Goal: Task Accomplishment & Management: Use online tool/utility

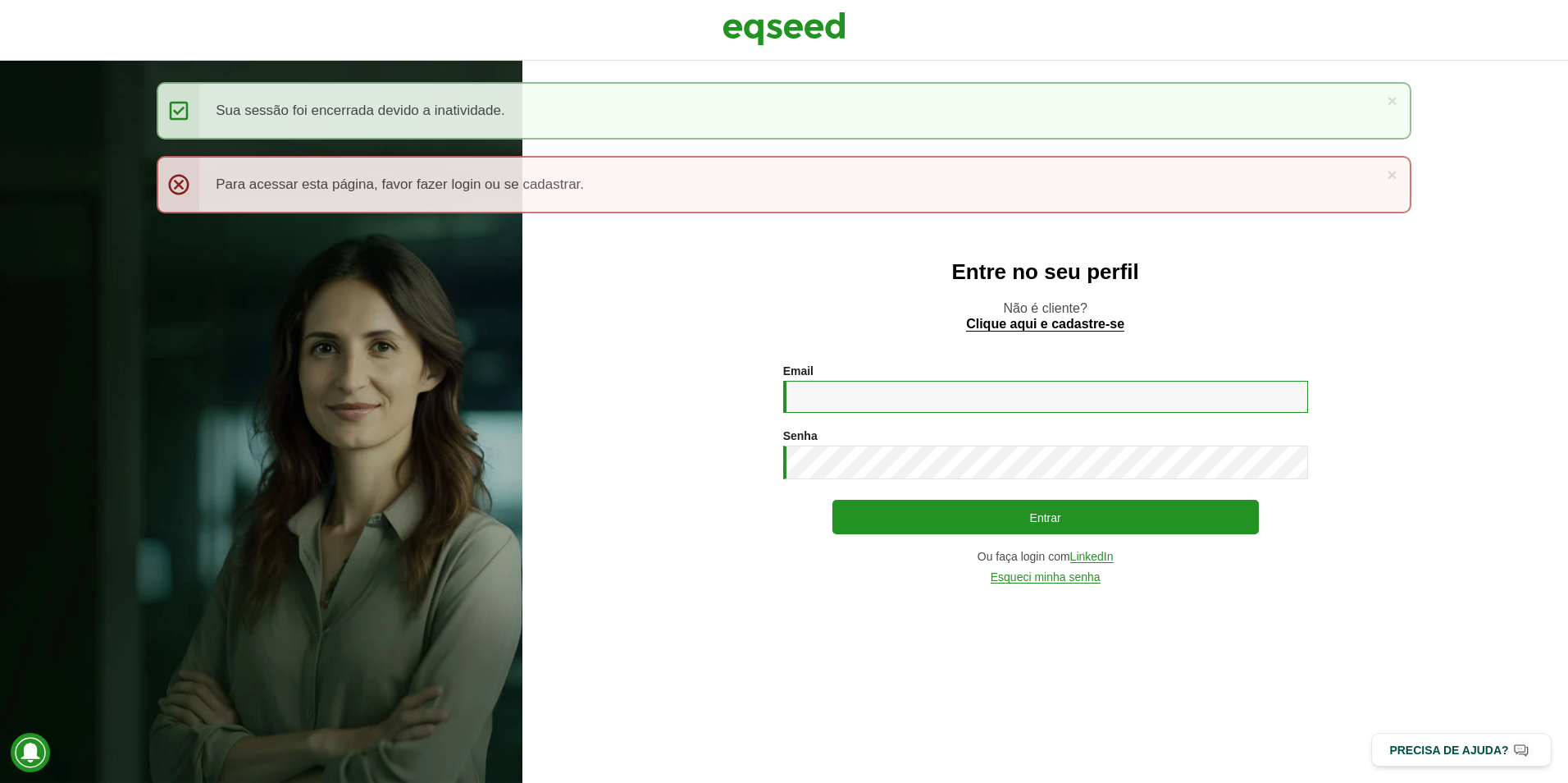
click at [856, 401] on input "Email *" at bounding box center [1046, 396] width 525 height 32
type input "**********"
click at [833, 500] on button "Entrar" at bounding box center [1045, 516] width 426 height 34
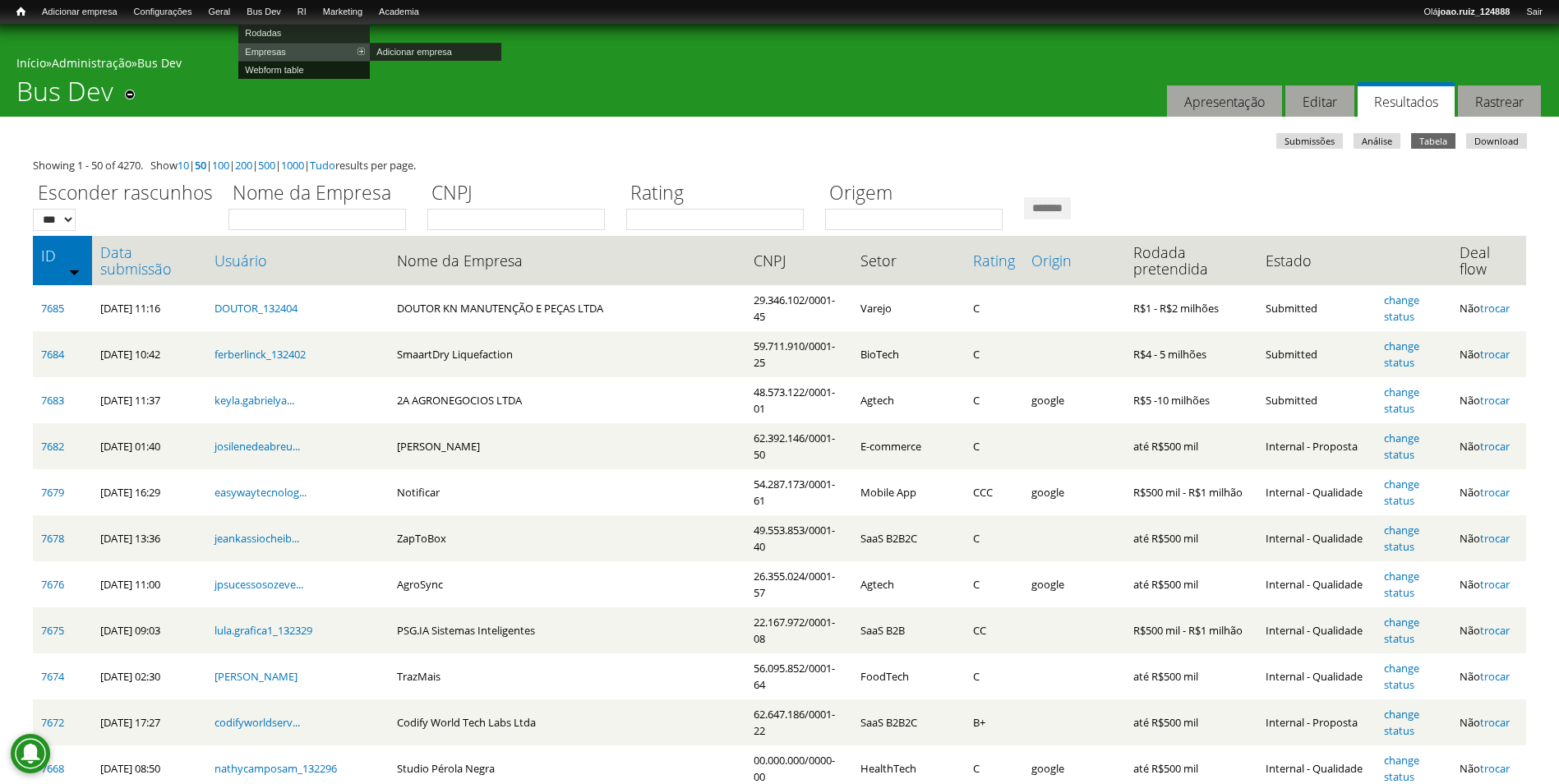
click at [287, 67] on link "Webform table" at bounding box center [304, 70] width 132 height 18
click at [300, 73] on link "Webform table" at bounding box center [304, 70] width 132 height 18
click at [144, 255] on link "Data submissão" at bounding box center [148, 260] width 97 height 32
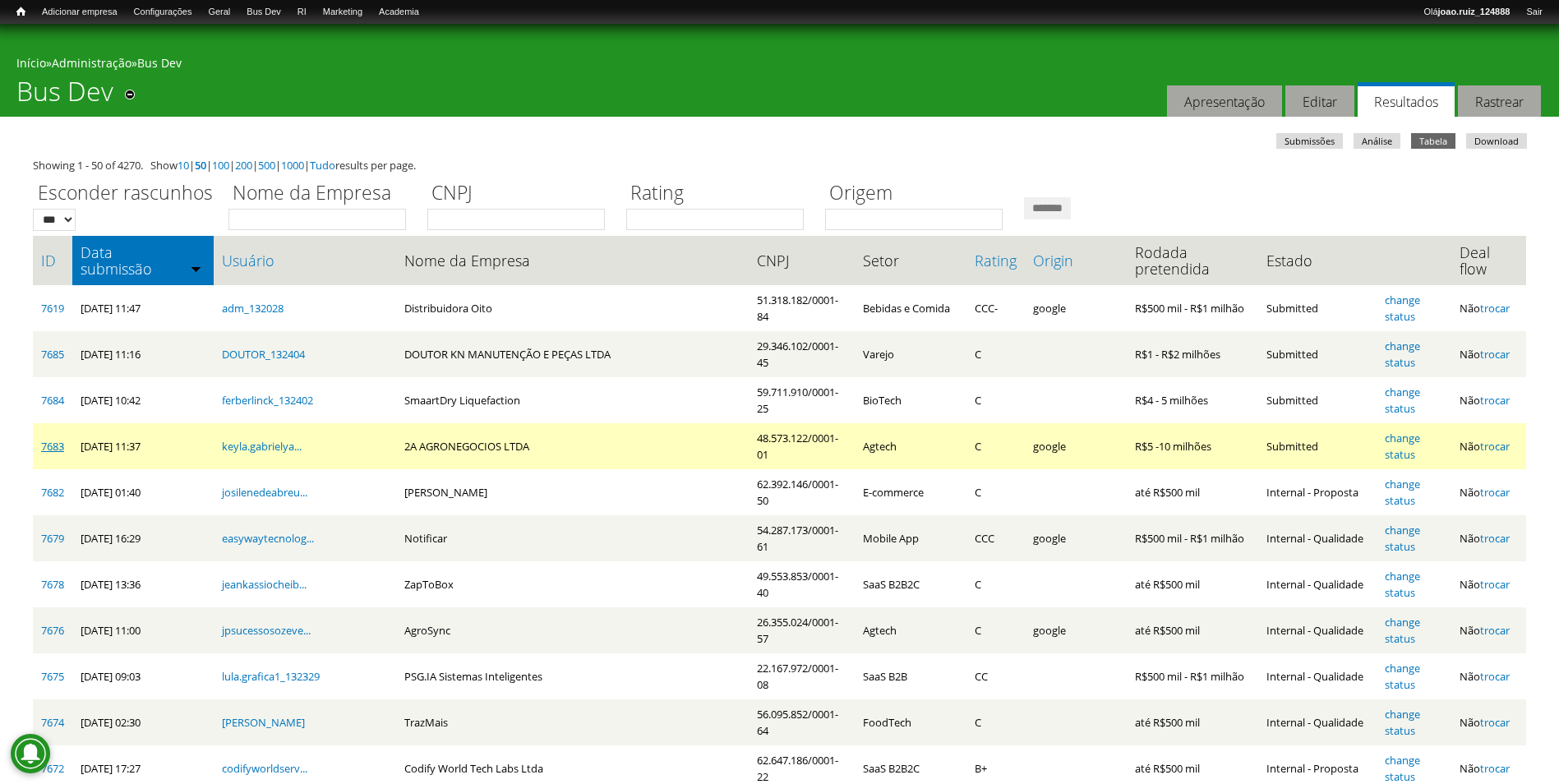
click at [47, 446] on link "7683" at bounding box center [52, 446] width 23 height 15
click at [1384, 434] on link "change status" at bounding box center [1402, 446] width 35 height 32
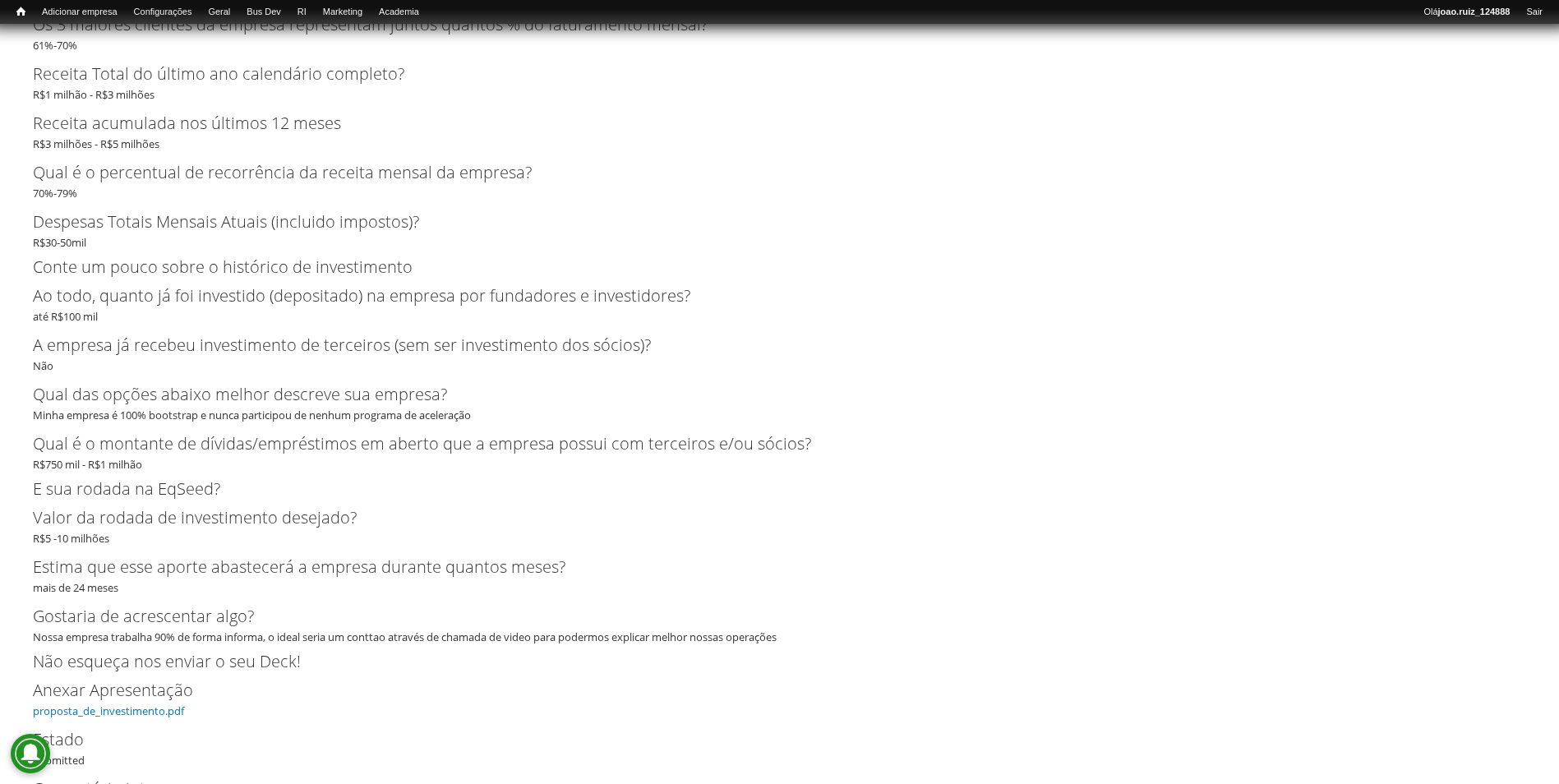
scroll to position [2955, 0]
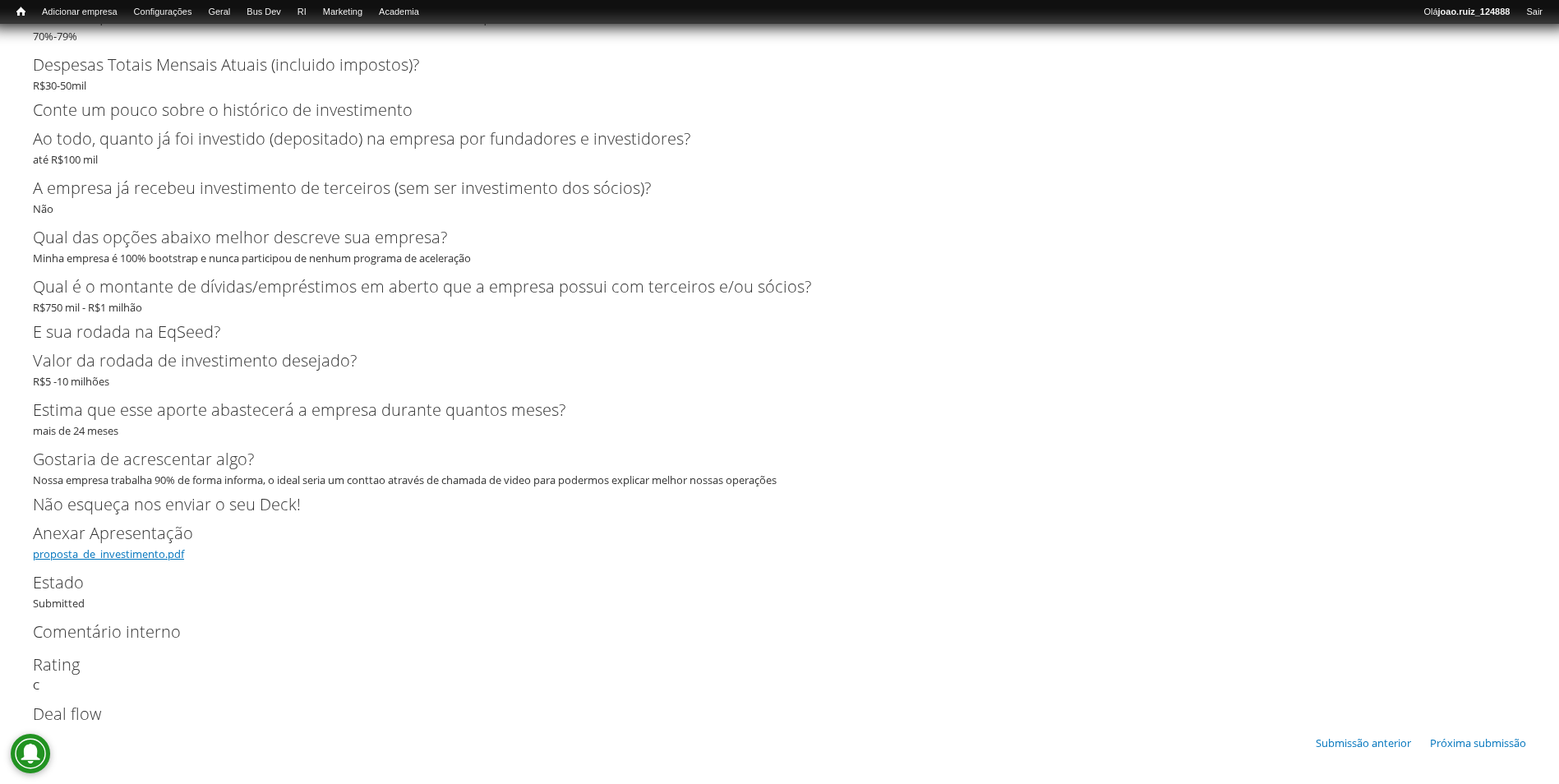
click at [134, 555] on link "proposta_de_investimento.pdf" at bounding box center [108, 553] width 151 height 15
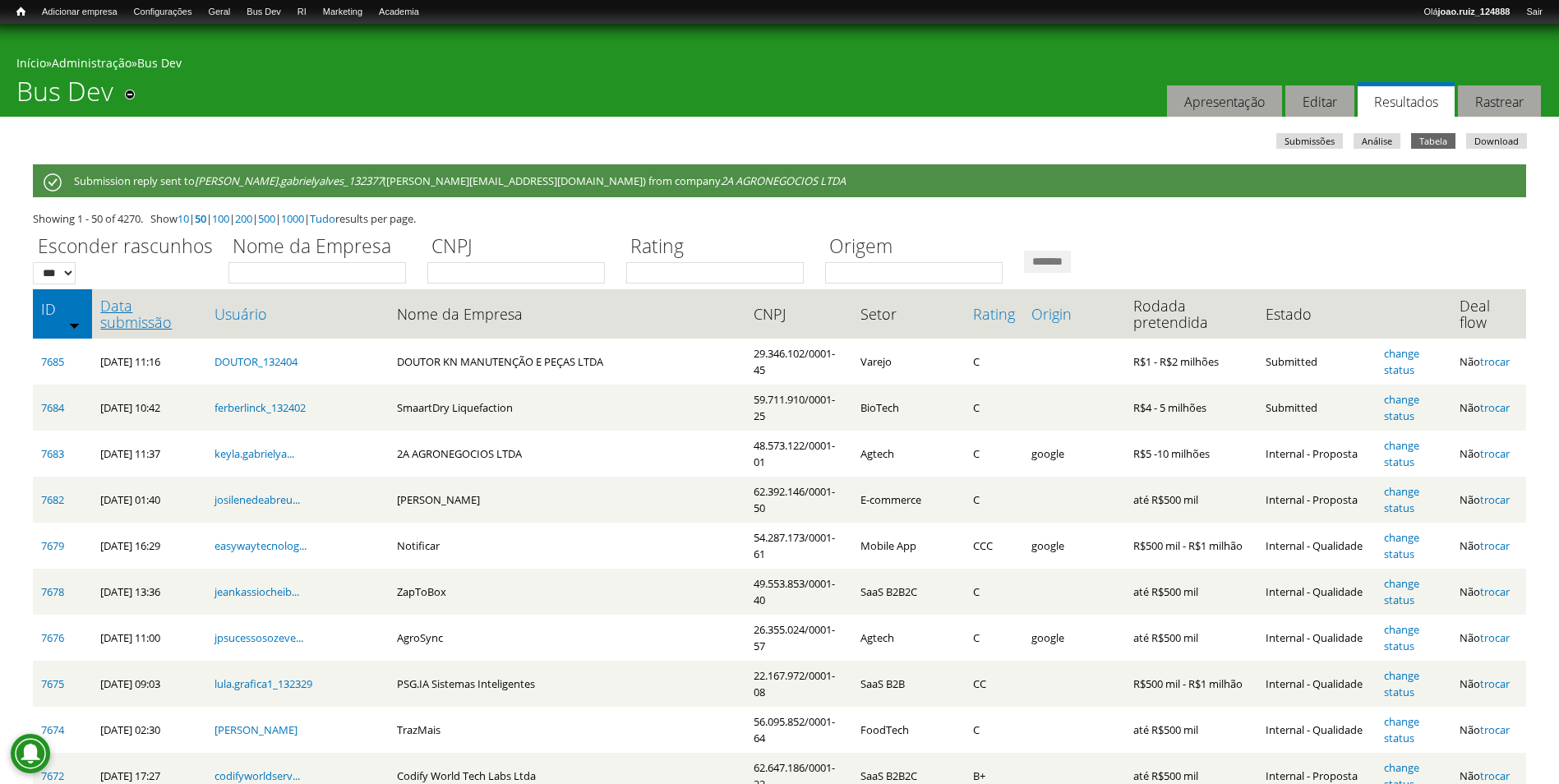
click at [136, 303] on link "Data submissão" at bounding box center [148, 313] width 97 height 32
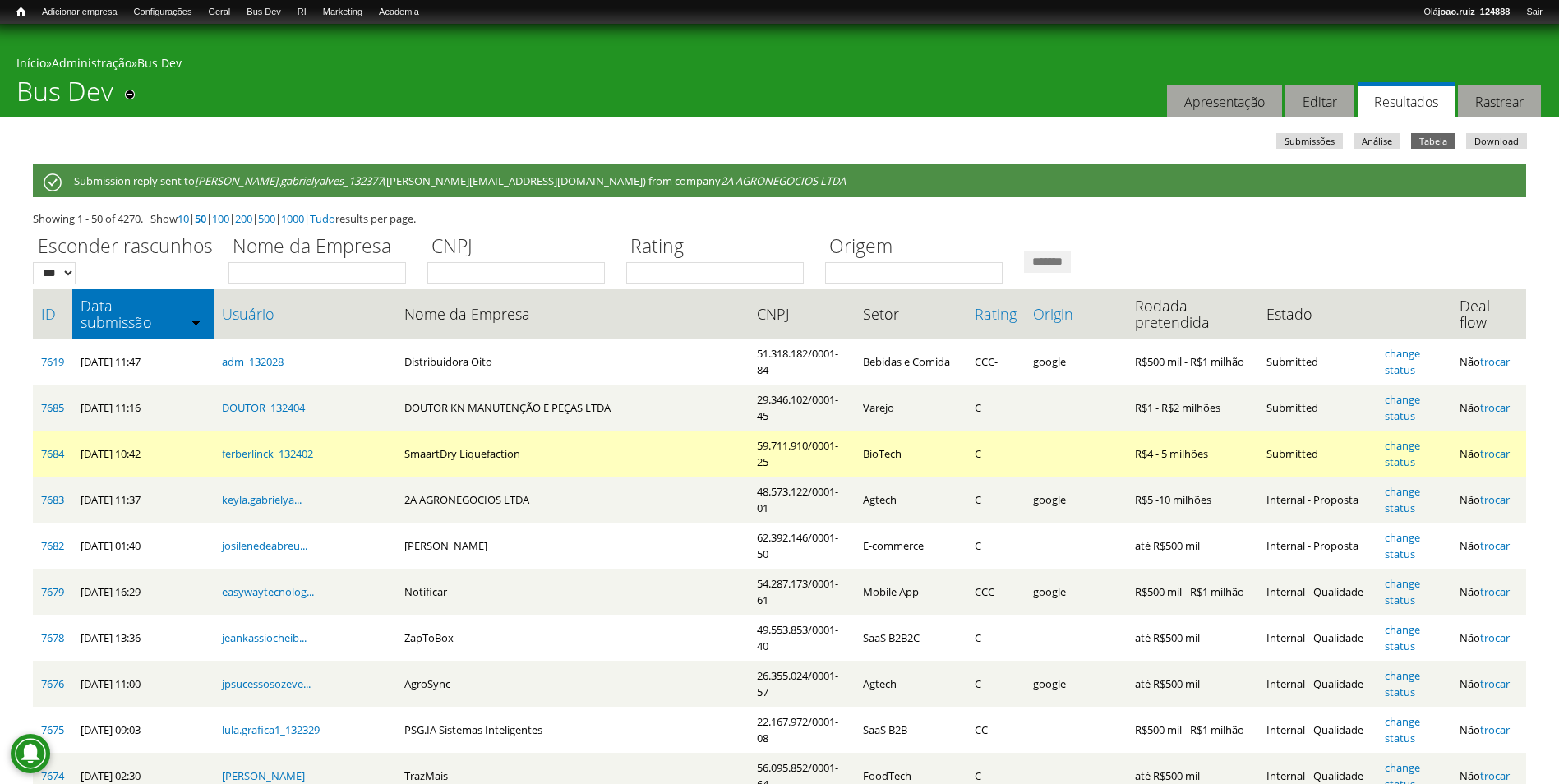
click at [58, 454] on link "7684" at bounding box center [52, 454] width 23 height 15
click at [1384, 442] on link "change status" at bounding box center [1402, 454] width 35 height 32
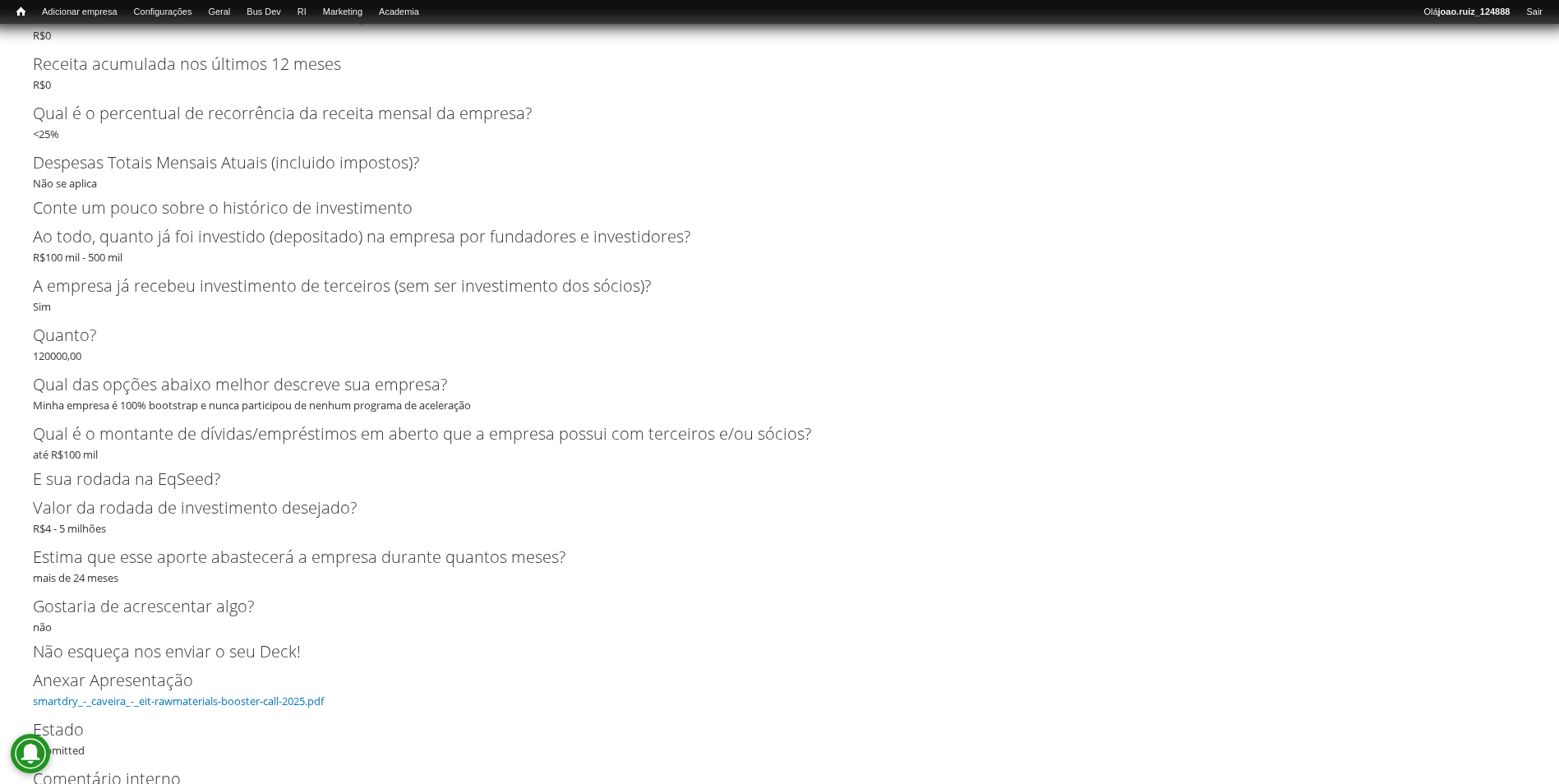
scroll to position [3481, 0]
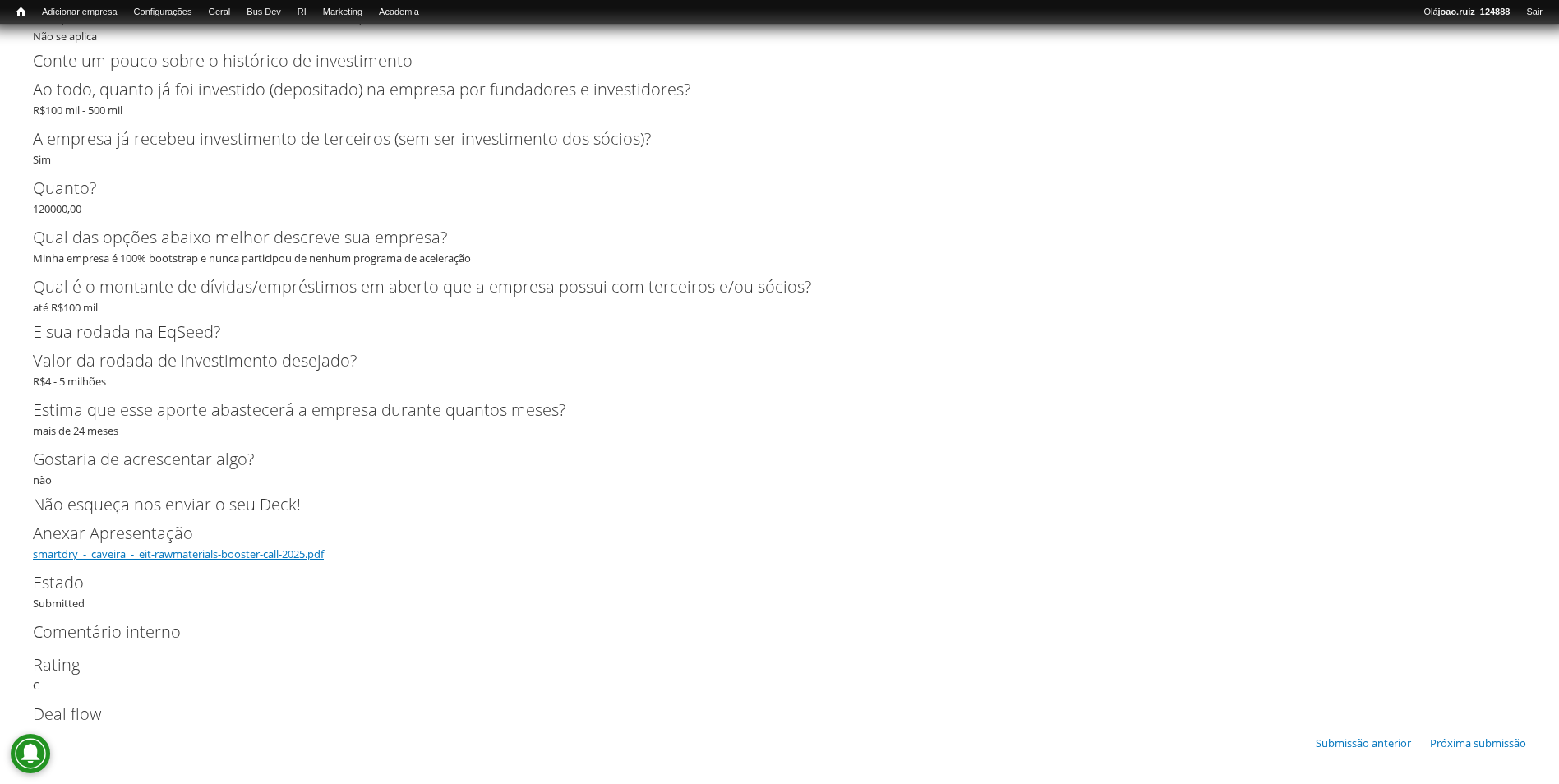
click at [212, 554] on link "smartdry_-_caveira_-_eit-rawmaterials-booster-call-2025.pdf" at bounding box center [177, 553] width 290 height 15
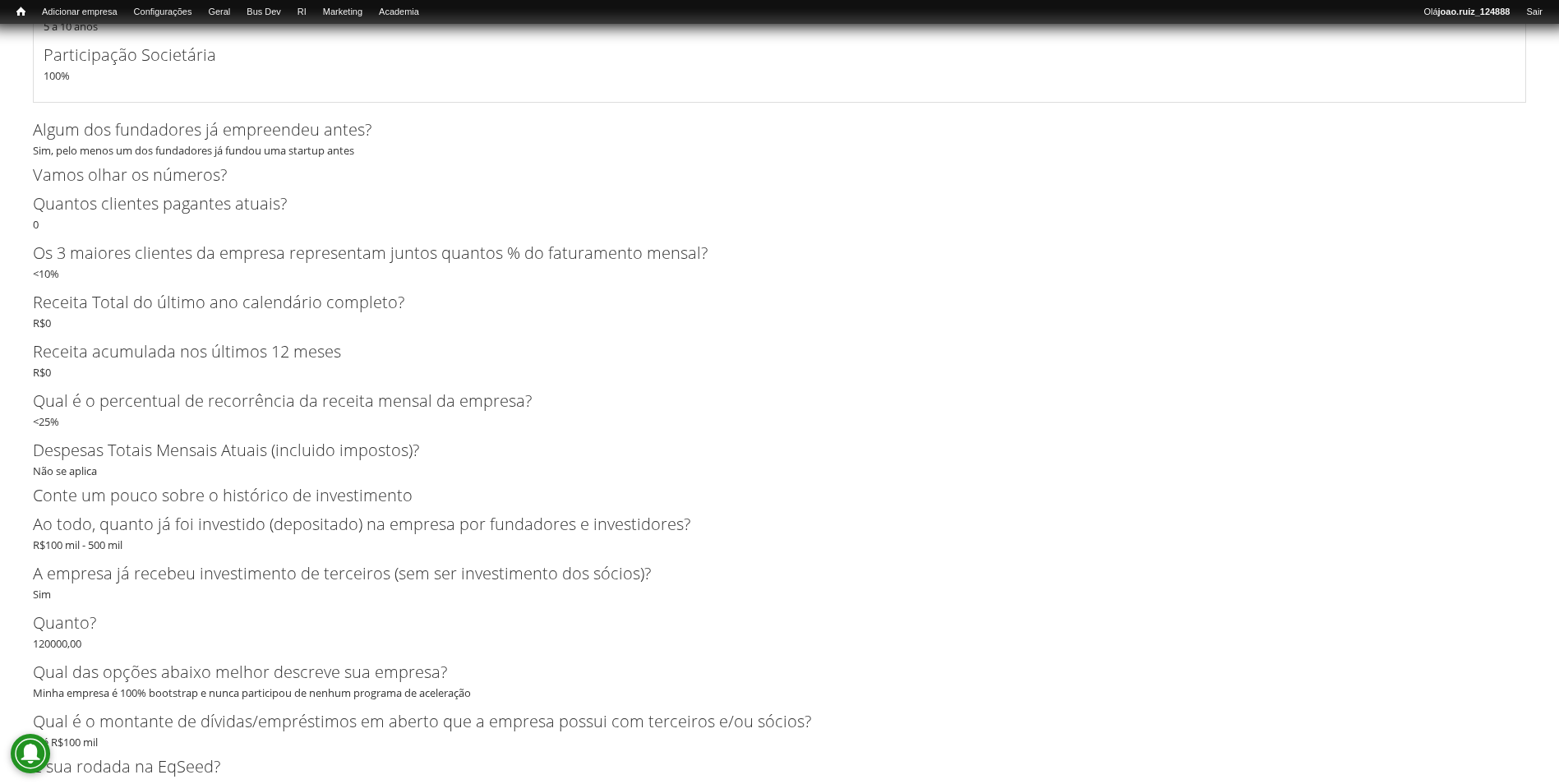
scroll to position [3122, 0]
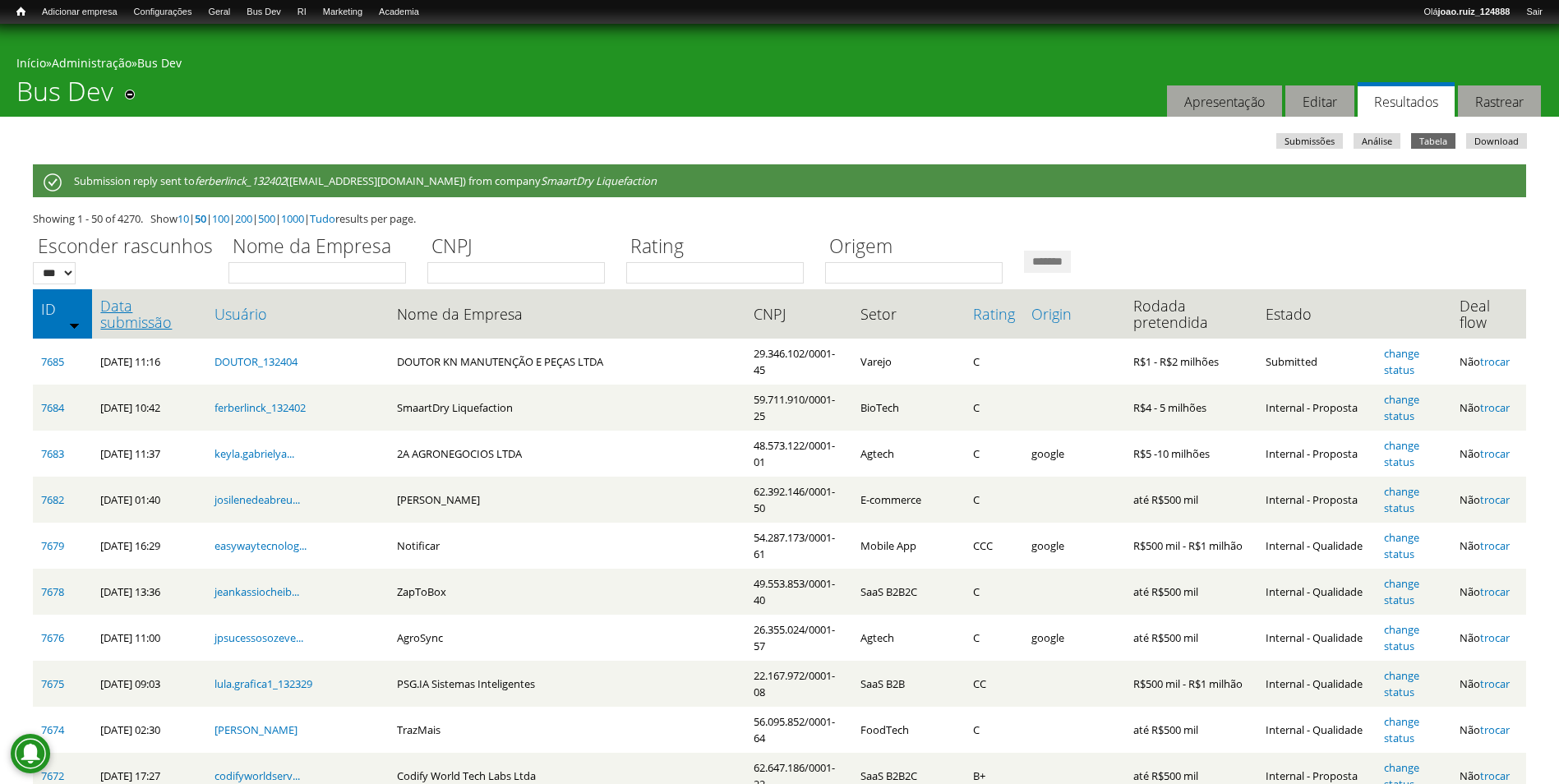
click at [122, 314] on link "Data submissão" at bounding box center [148, 313] width 97 height 32
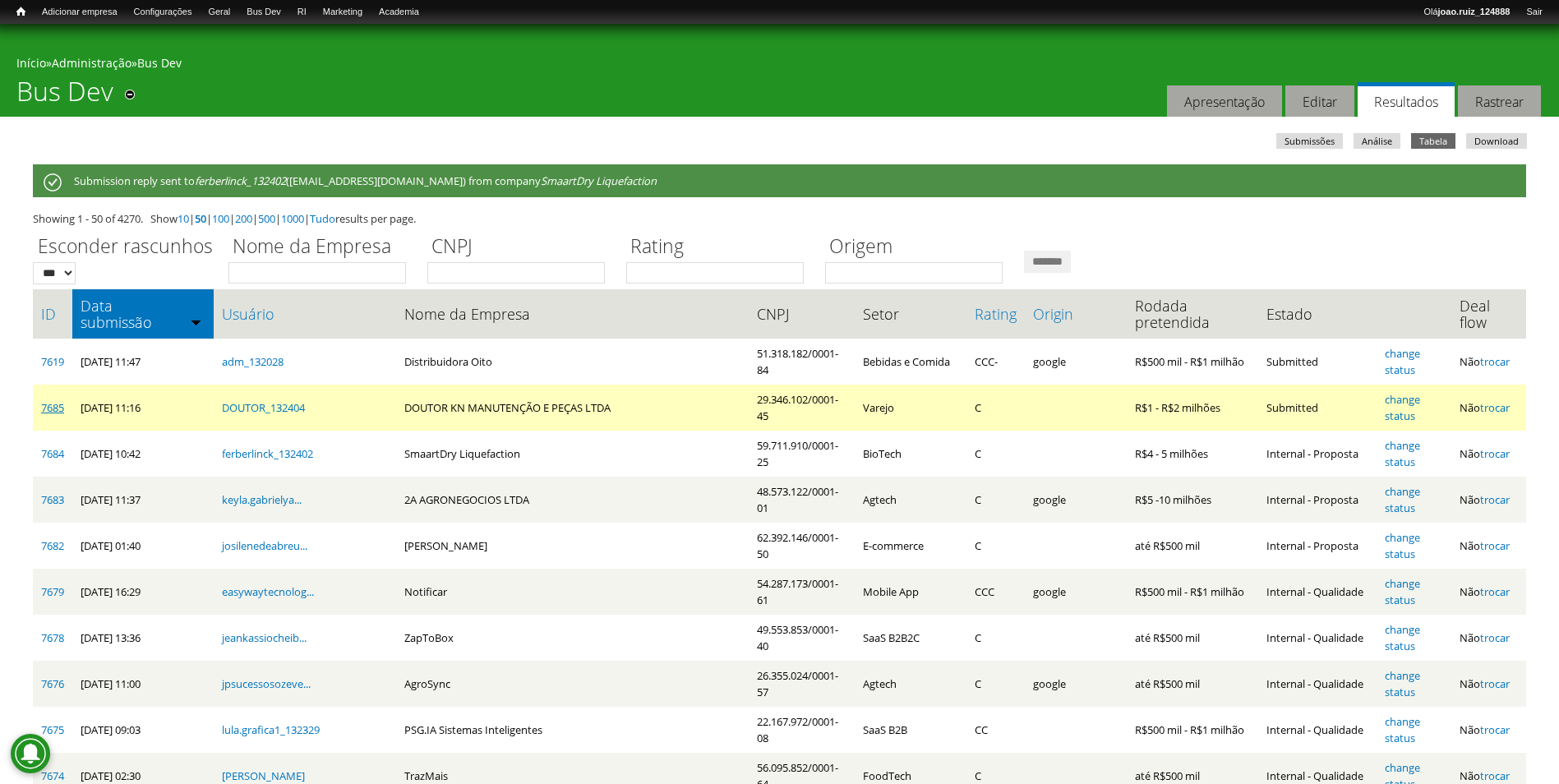
click at [57, 414] on link "7685" at bounding box center [52, 408] width 23 height 15
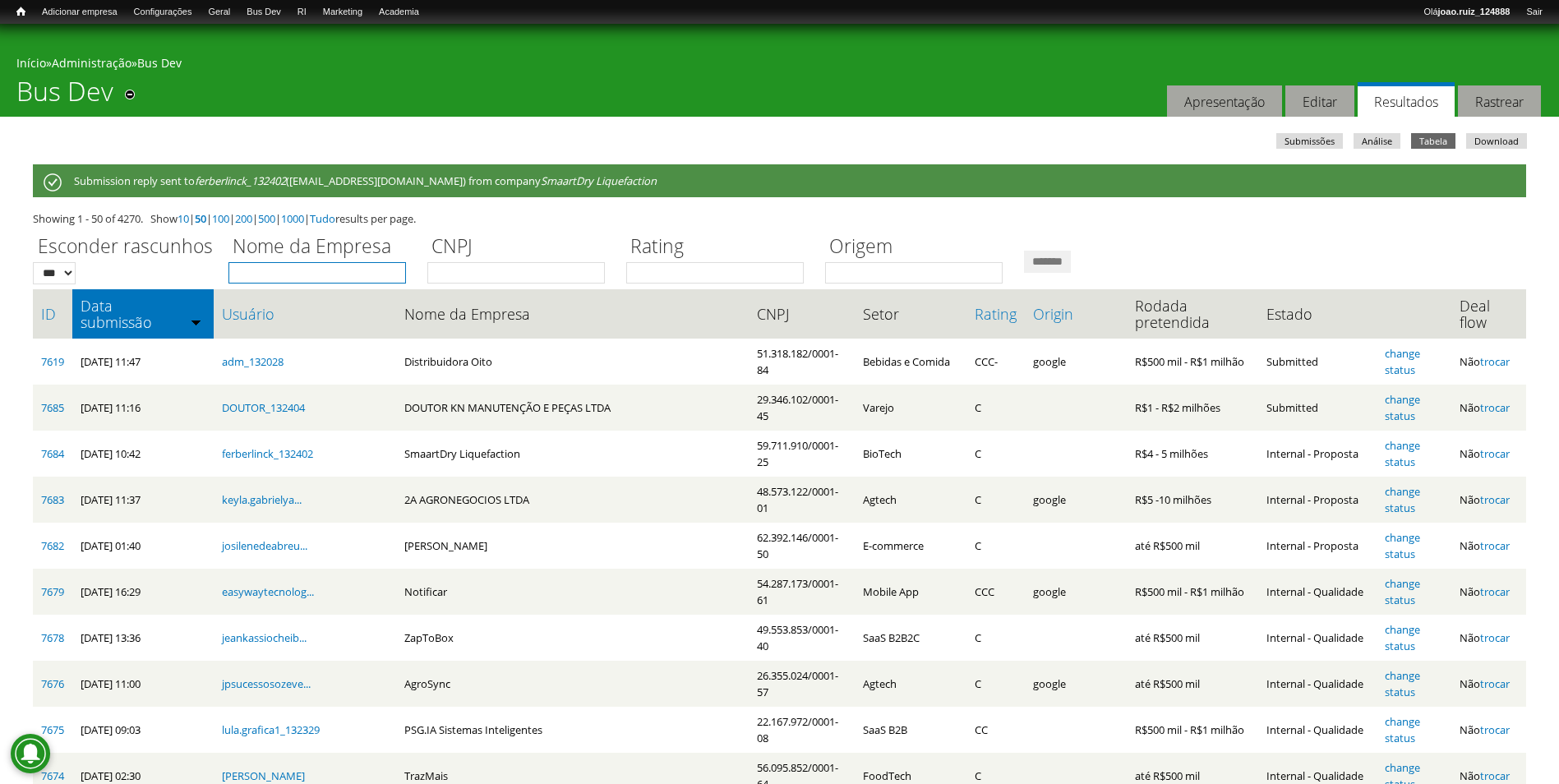
click at [297, 266] on input "Nome da Empresa" at bounding box center [316, 273] width 177 height 22
type input "******"
click at [1070, 261] on input "*******" at bounding box center [1047, 261] width 47 height 22
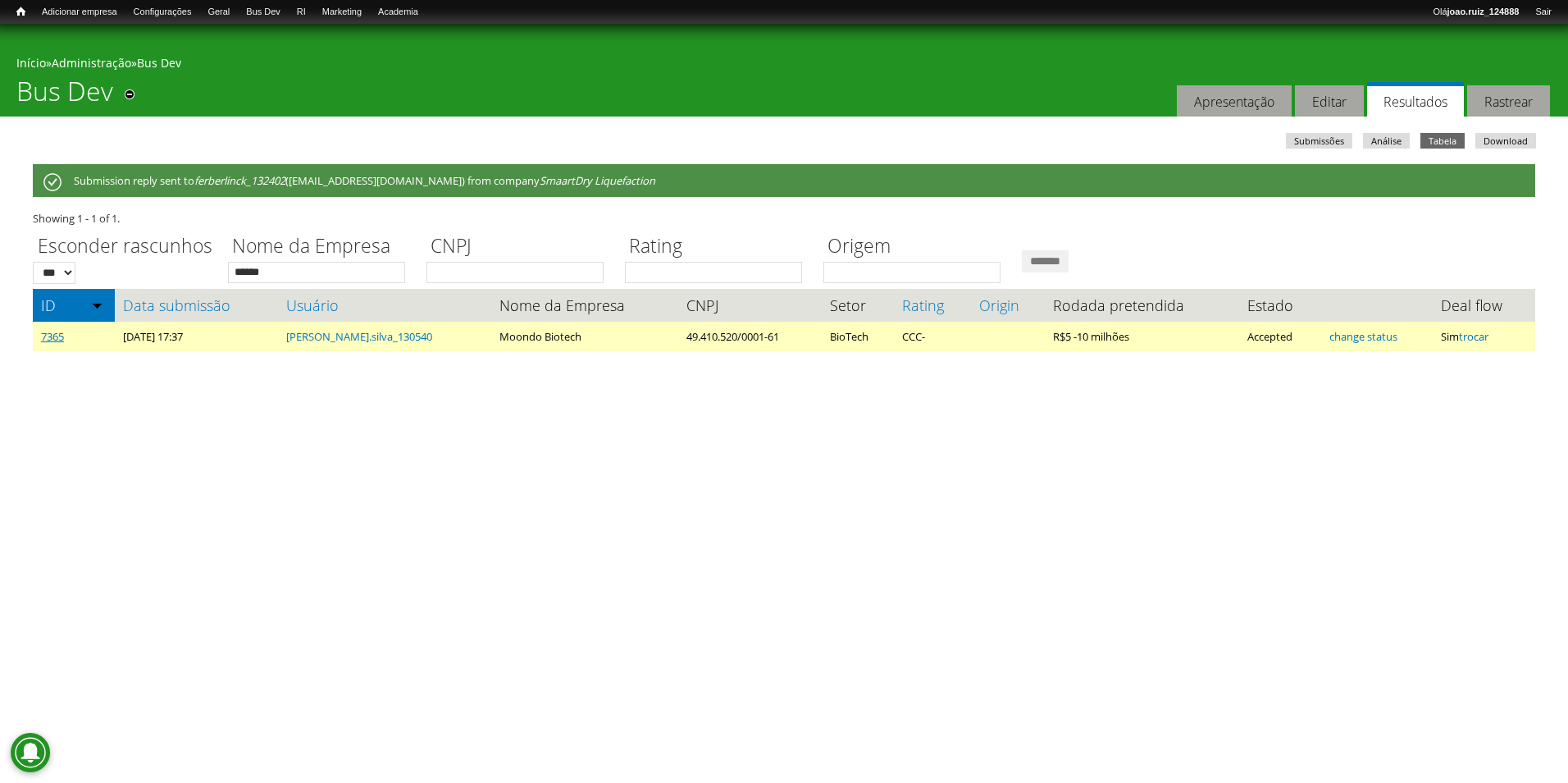
click at [52, 338] on link "7365" at bounding box center [52, 337] width 23 height 15
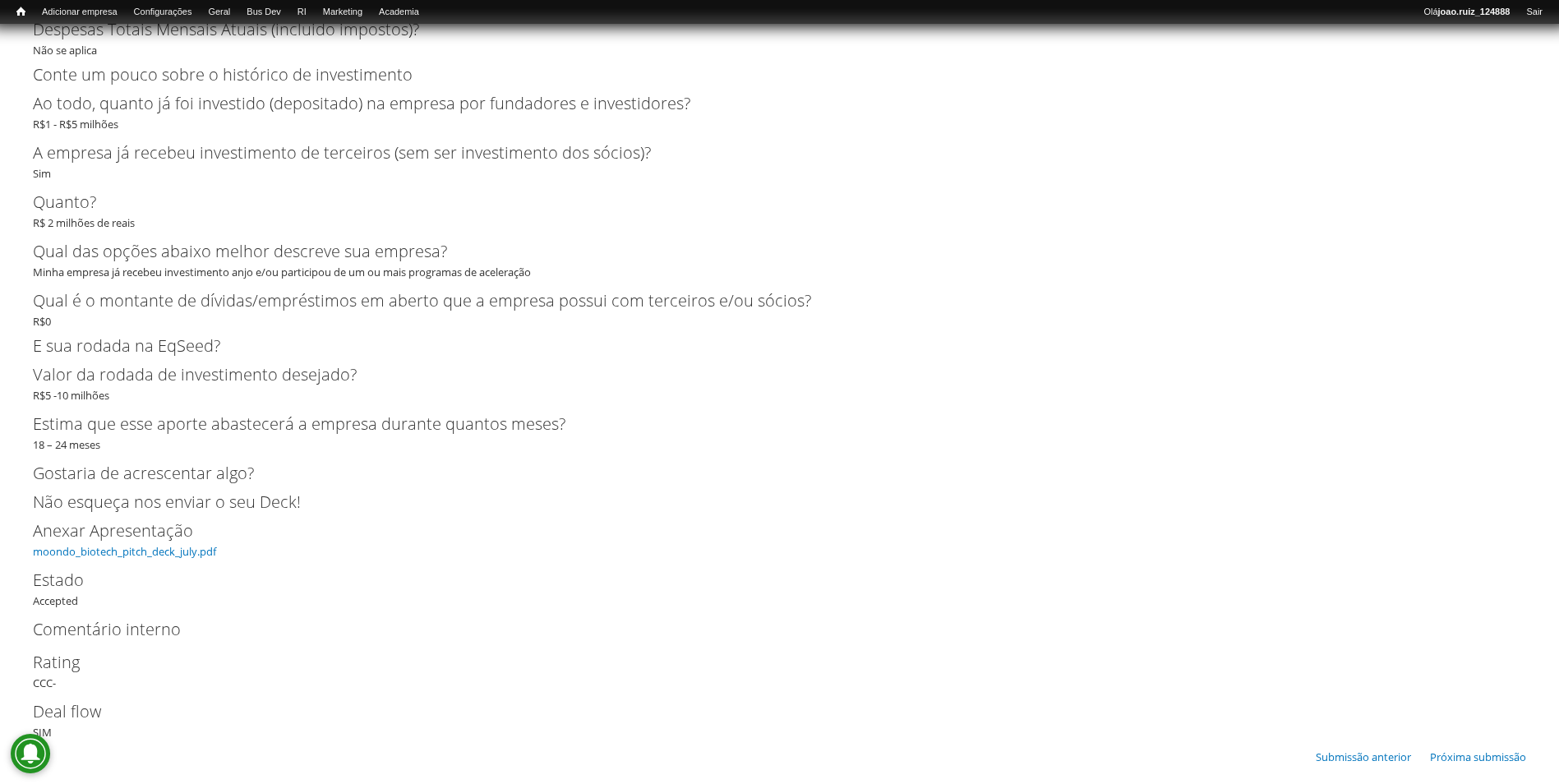
scroll to position [4640, 0]
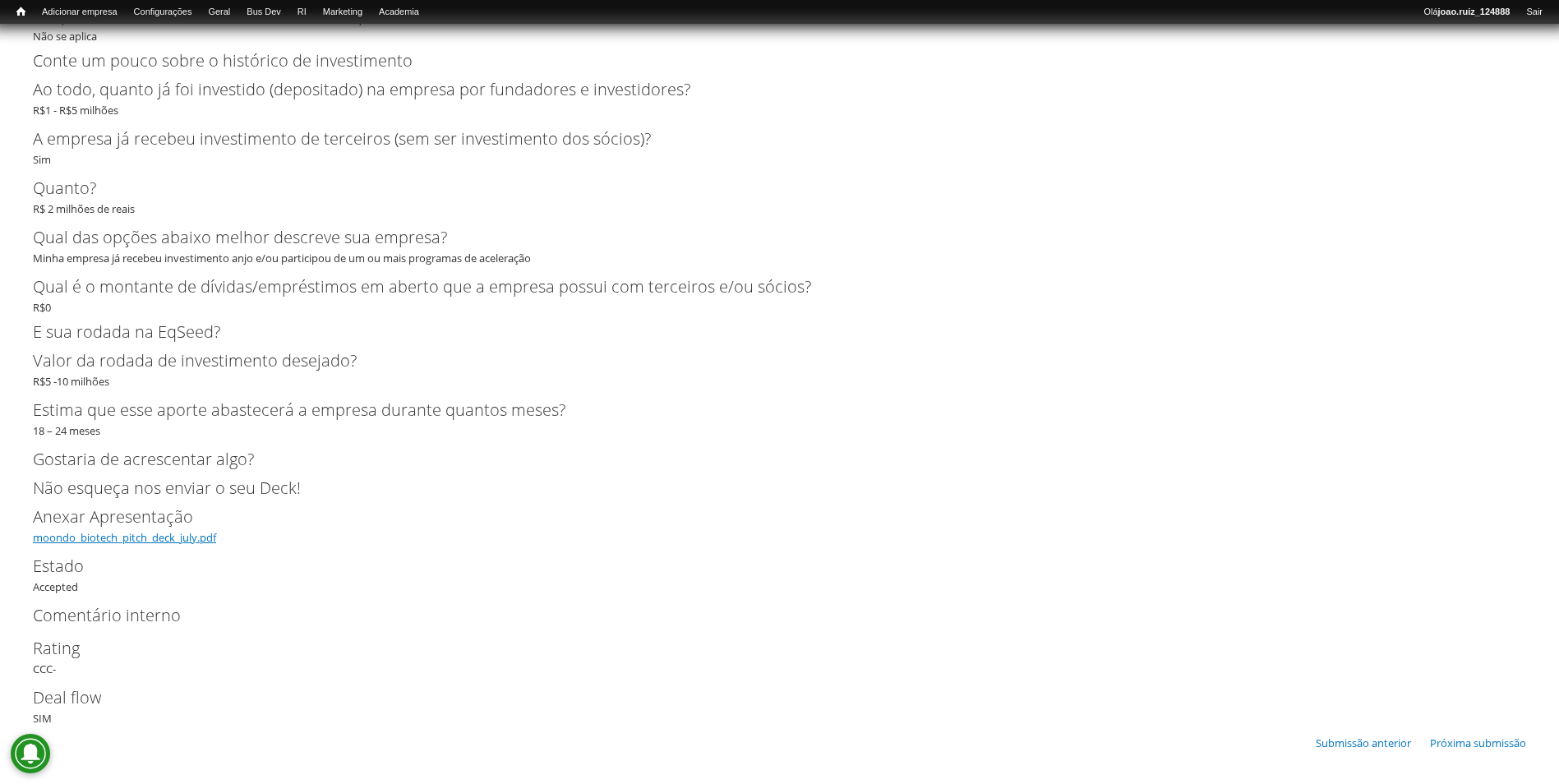
click at [177, 538] on link "moondo_biotech_pitch_deck_july.pdf" at bounding box center [124, 538] width 183 height 15
